Goal: Complete application form: Complete application form

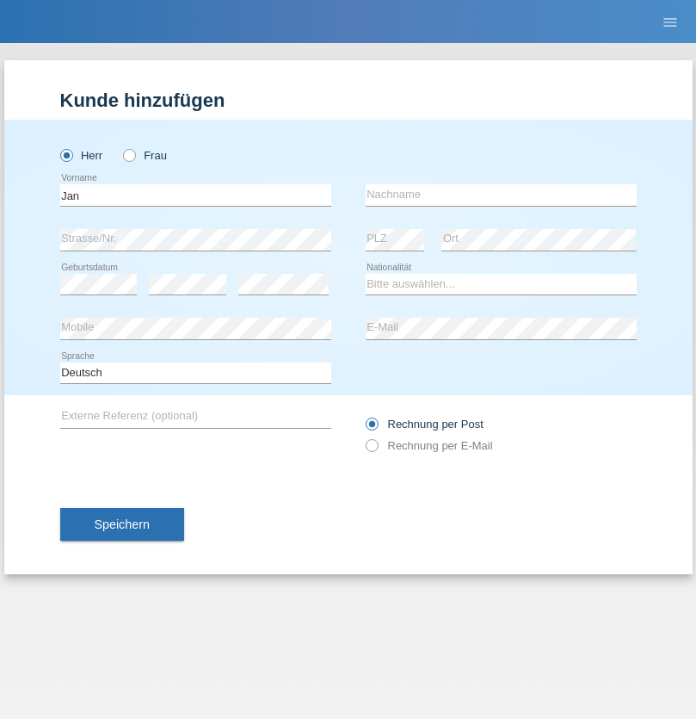
type input "Jan"
click at [501, 195] on input "text" at bounding box center [501, 195] width 271 height 22
type input "[PERSON_NAME]"
select select "SK"
select select "C"
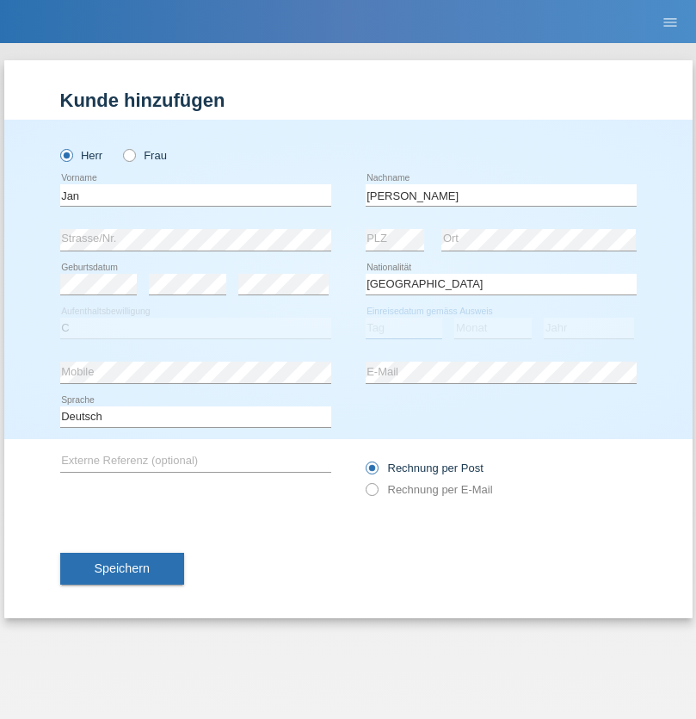
select select "03"
select select "05"
select select "2021"
